Goal: Transaction & Acquisition: Purchase product/service

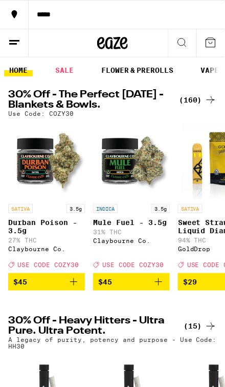
scroll to position [1, 0]
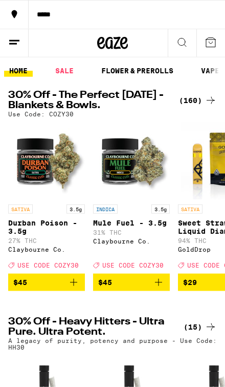
click at [199, 103] on div "(160)" at bounding box center [198, 100] width 38 height 12
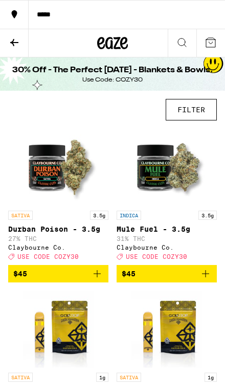
click at [198, 111] on button "FILTER" at bounding box center [191, 110] width 51 height 22
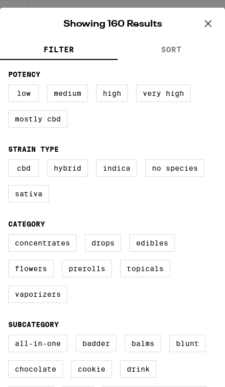
scroll to position [79, 0]
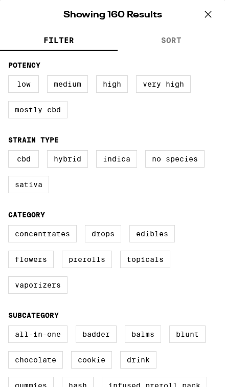
click at [55, 242] on label "Concentrates" at bounding box center [42, 233] width 69 height 17
click at [0, 0] on input "Concentrates" at bounding box center [0, 0] width 0 height 0
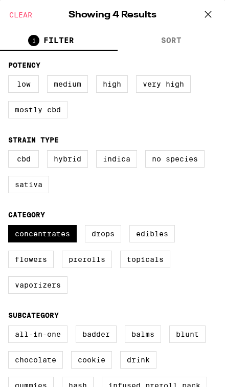
click at [62, 242] on label "Concentrates" at bounding box center [42, 233] width 69 height 17
click at [0, 0] on input "Concentrates" at bounding box center [0, 0] width 0 height 0
checkbox input "false"
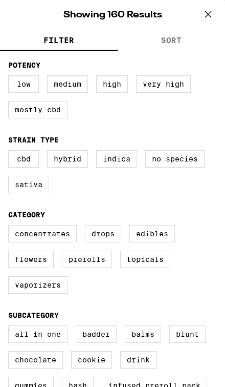
click at [52, 293] on label "Vaporizers" at bounding box center [37, 284] width 59 height 17
click at [0, 0] on input "Vaporizers" at bounding box center [0, 0] width 0 height 0
checkbox input "true"
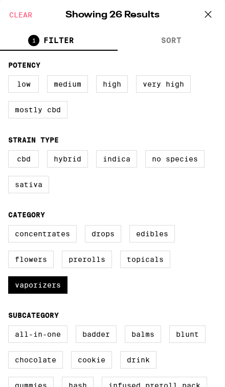
click at [210, 11] on icon at bounding box center [208, 14] width 15 height 15
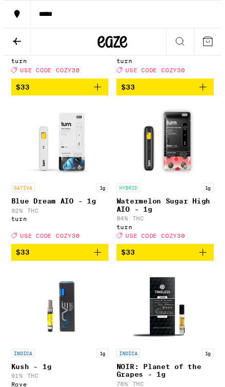
scroll to position [1775, 0]
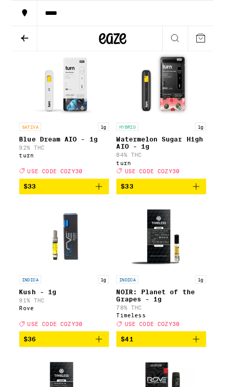
click at [199, 214] on span "$33" at bounding box center [167, 208] width 90 height 12
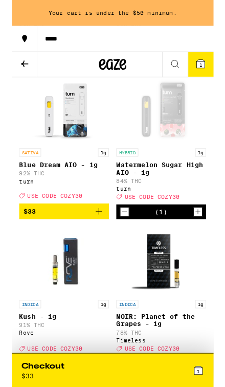
click at [100, 244] on button "$33" at bounding box center [58, 235] width 100 height 17
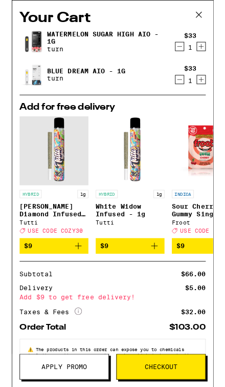
click at [198, 23] on button at bounding box center [209, 17] width 32 height 33
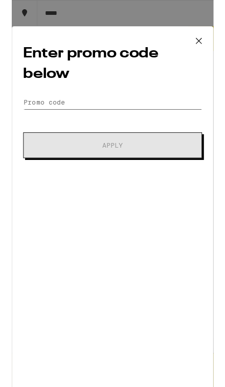
click at [184, 112] on input "Promo Code" at bounding box center [113, 113] width 200 height 15
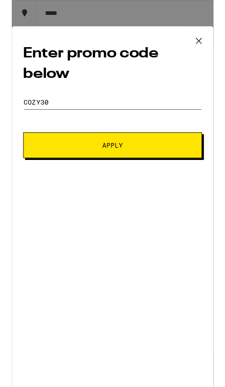
type input "Cozy30"
click at [180, 165] on button "Apply" at bounding box center [113, 161] width 200 height 29
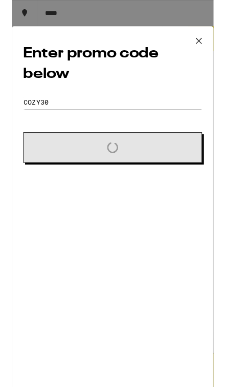
scroll to position [1769, 0]
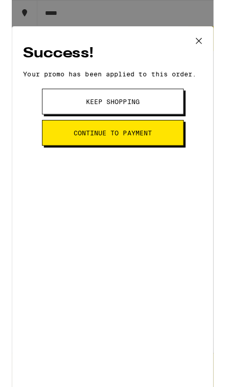
click at [173, 154] on button "Continue to payment" at bounding box center [113, 148] width 158 height 29
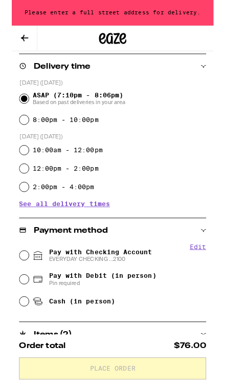
scroll to position [256, 0]
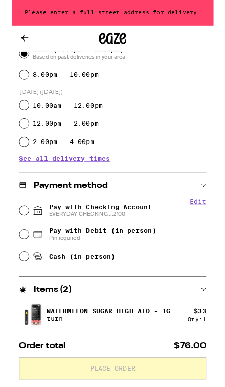
click at [146, 231] on span "Pay with Checking Account EVERYDAY CHECKING ...2100" at bounding box center [98, 234] width 115 height 16
click at [19, 231] on input "Pay with Checking Account EVERYDAY CHECKING ...2100" at bounding box center [14, 234] width 10 height 10
radio input "true"
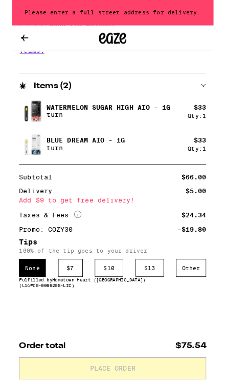
scroll to position [540, 0]
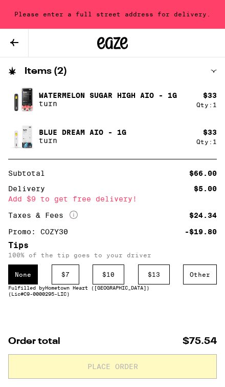
click at [67, 284] on div "$ 7" at bounding box center [66, 274] width 28 height 20
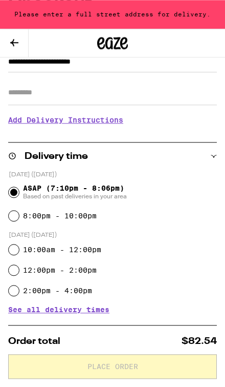
scroll to position [0, 0]
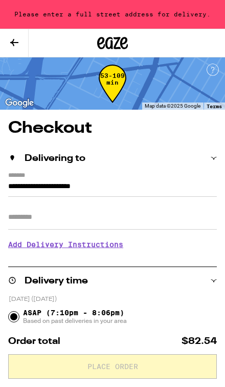
click at [158, 177] on label "*******" at bounding box center [112, 176] width 209 height 8
click at [158, 180] on input "**********" at bounding box center [112, 188] width 209 height 16
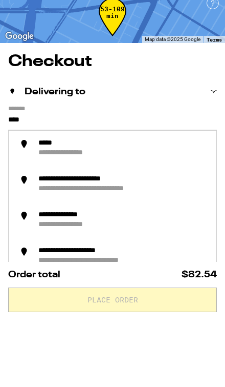
type input "***"
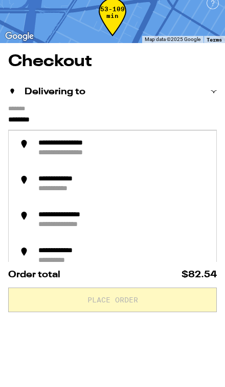
click at [166, 197] on li "**********" at bounding box center [113, 215] width 208 height 36
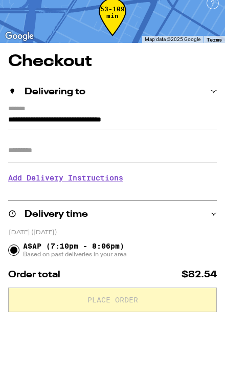
type input "**********"
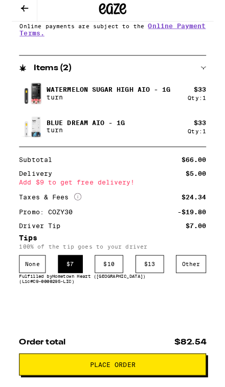
scroll to position [509, 0]
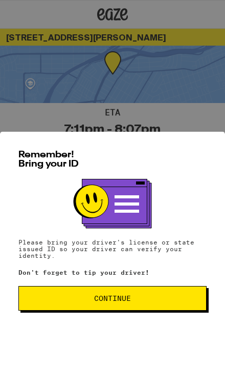
click at [160, 309] on button "Continue" at bounding box center [112, 298] width 188 height 25
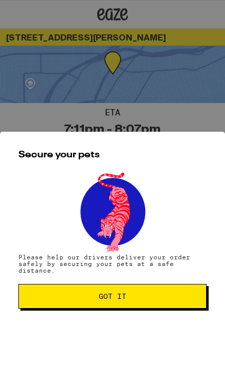
click at [148, 299] on span "Got it" at bounding box center [112, 295] width 171 height 7
